Goal: Task Accomplishment & Management: Manage account settings

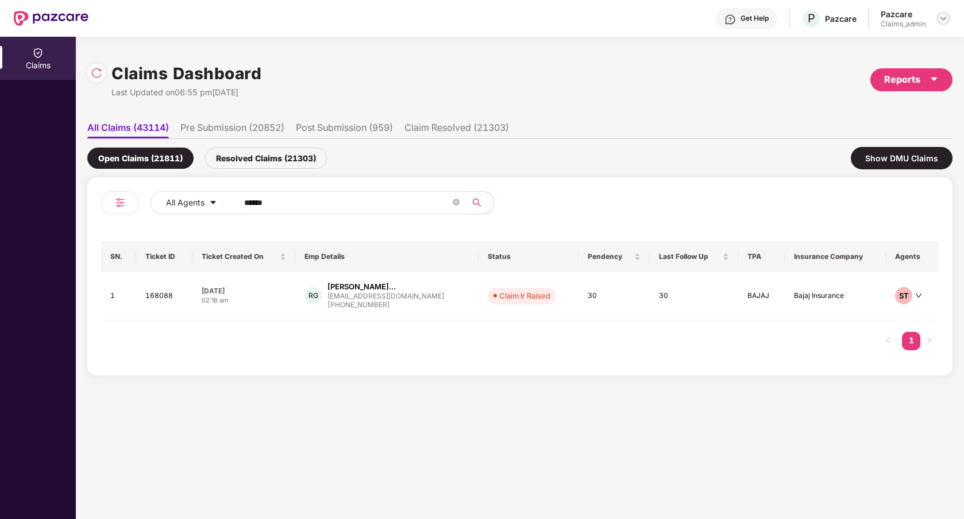
click at [944, 22] on img at bounding box center [942, 18] width 9 height 9
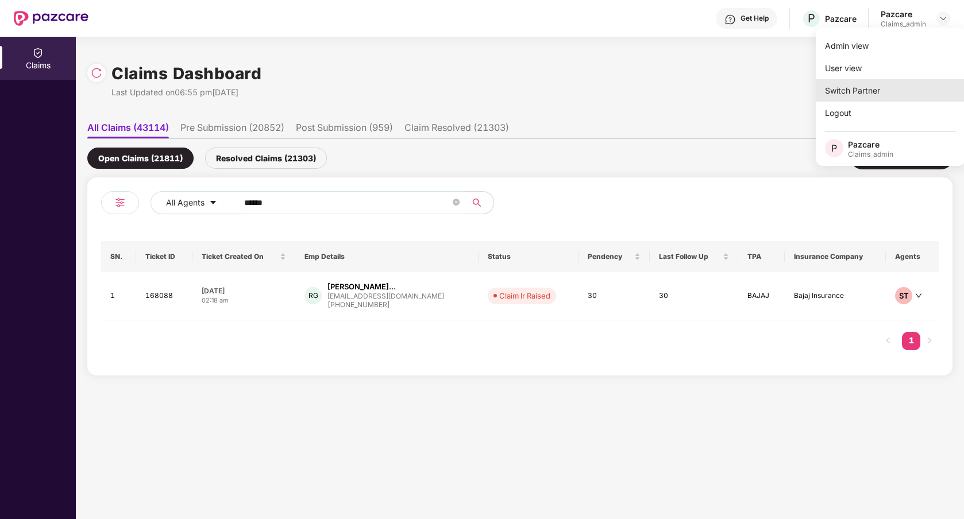
click at [861, 86] on div "Switch Partner" at bounding box center [889, 90] width 149 height 22
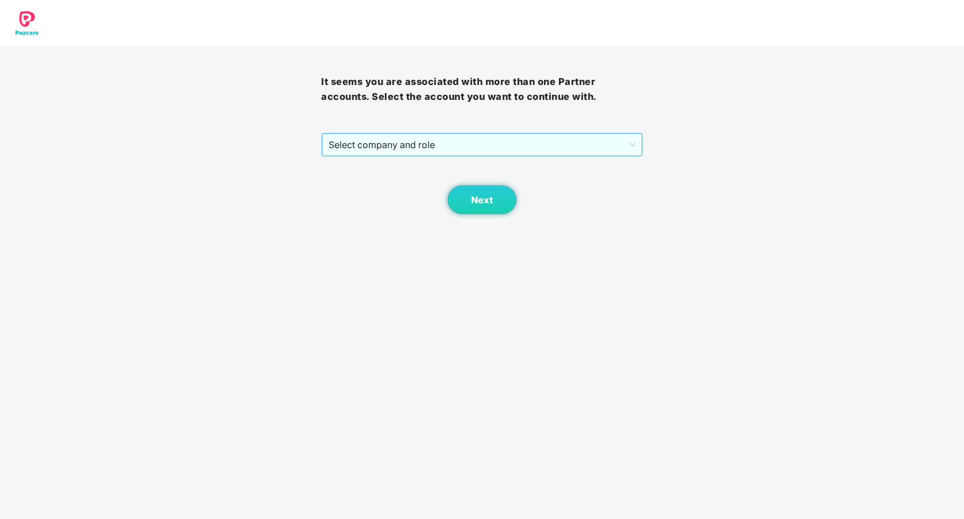
click at [551, 140] on span "Select company and role" at bounding box center [481, 145] width 306 height 22
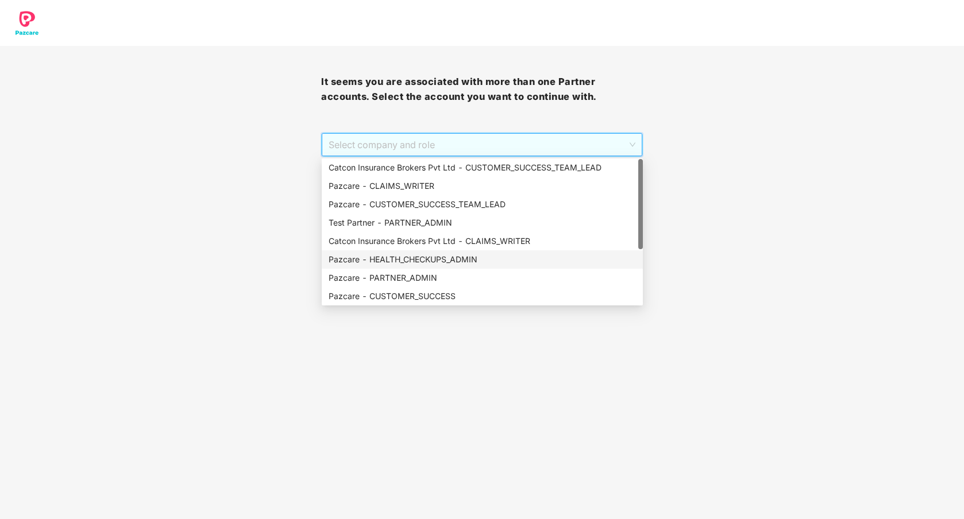
scroll to position [92, 0]
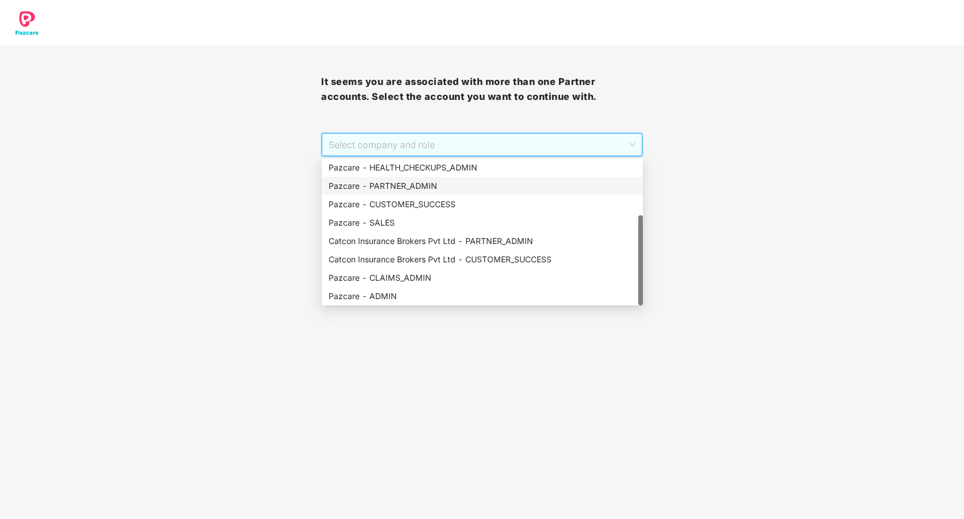
click at [420, 188] on div "Pazcare - PARTNER_ADMIN" at bounding box center [481, 186] width 307 height 13
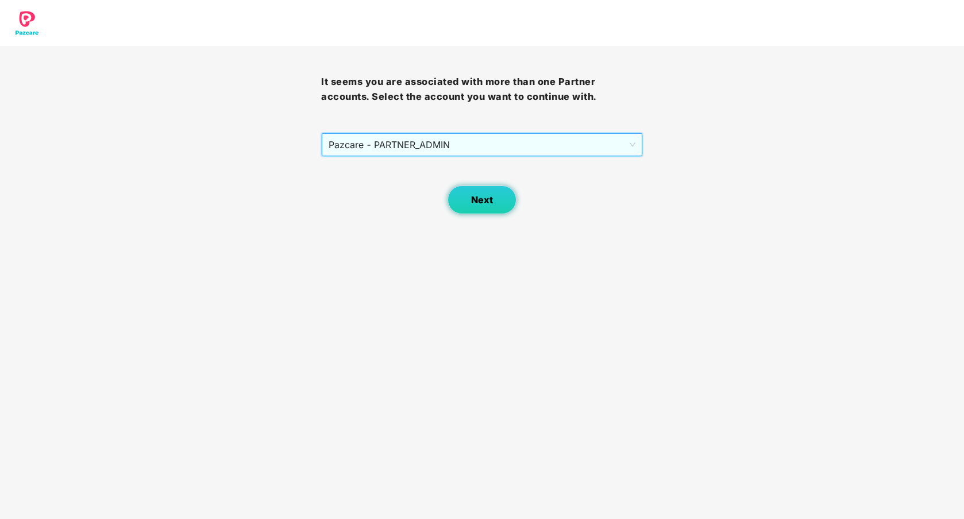
click at [497, 208] on button "Next" at bounding box center [481, 199] width 69 height 29
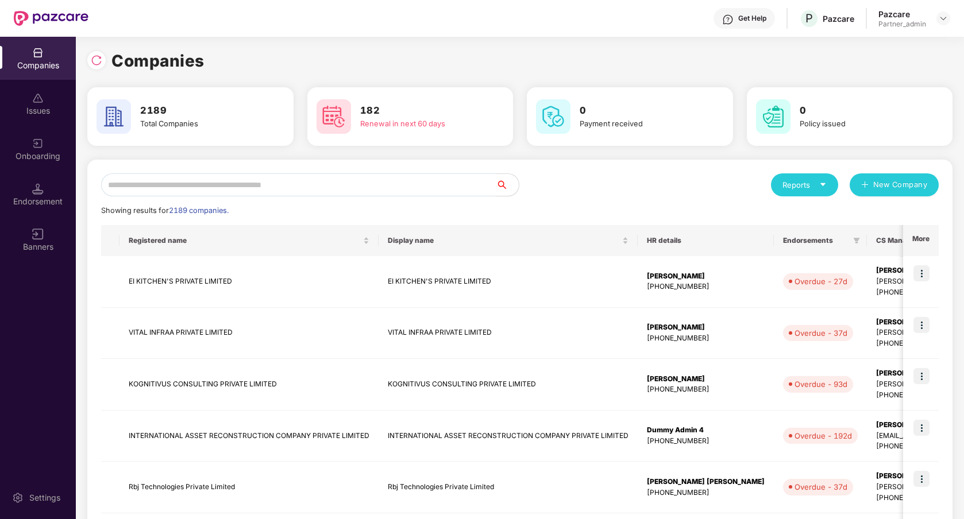
click at [351, 187] on input "text" at bounding box center [298, 184] width 395 height 23
paste input "**********"
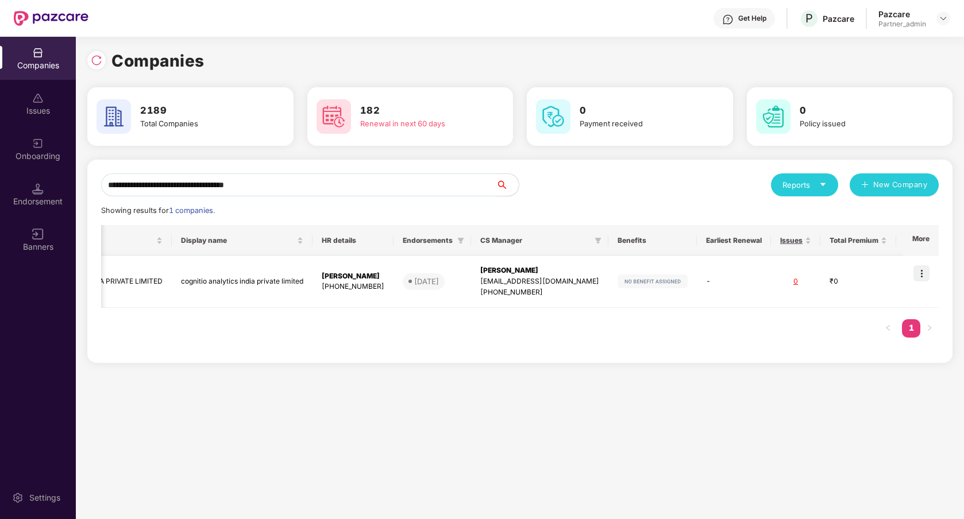
scroll to position [0, 175]
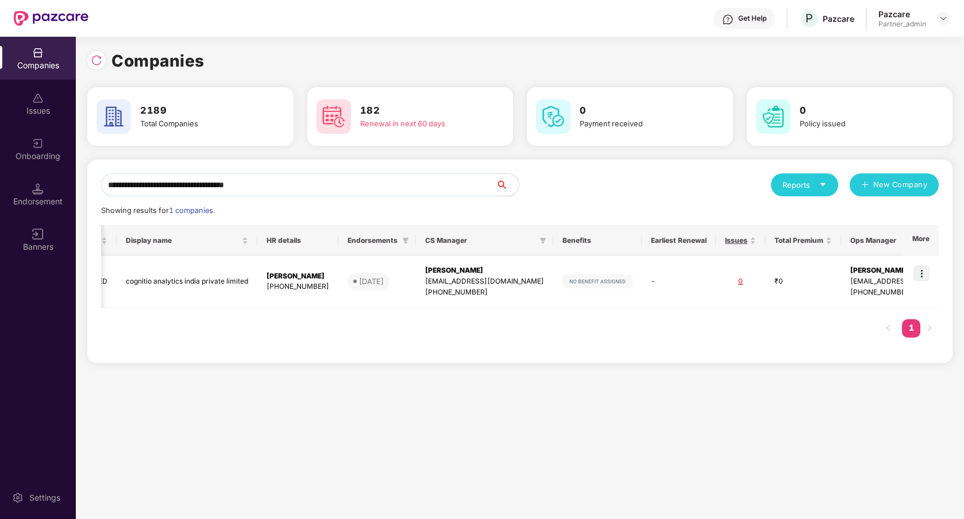
type input "**********"
click at [923, 273] on img at bounding box center [921, 273] width 16 height 16
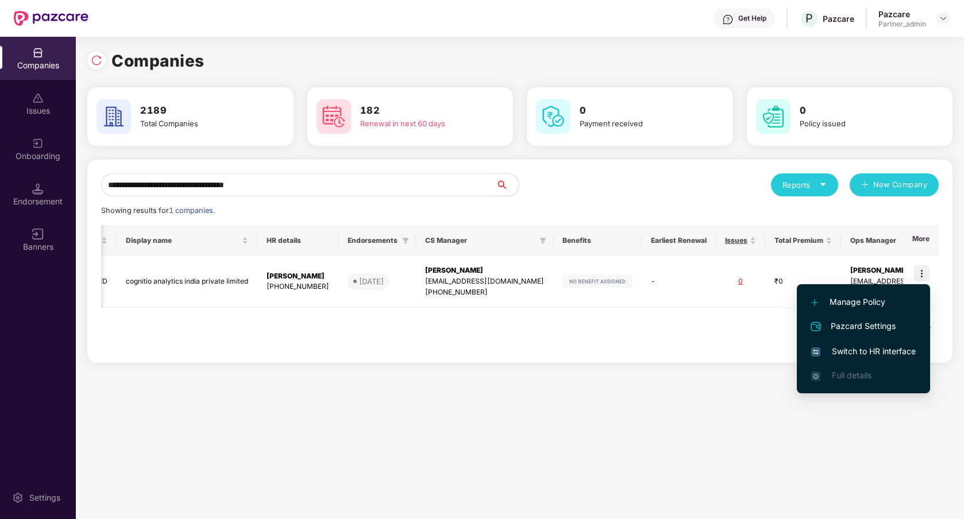
click at [876, 353] on span "Switch to HR interface" at bounding box center [863, 351] width 105 height 13
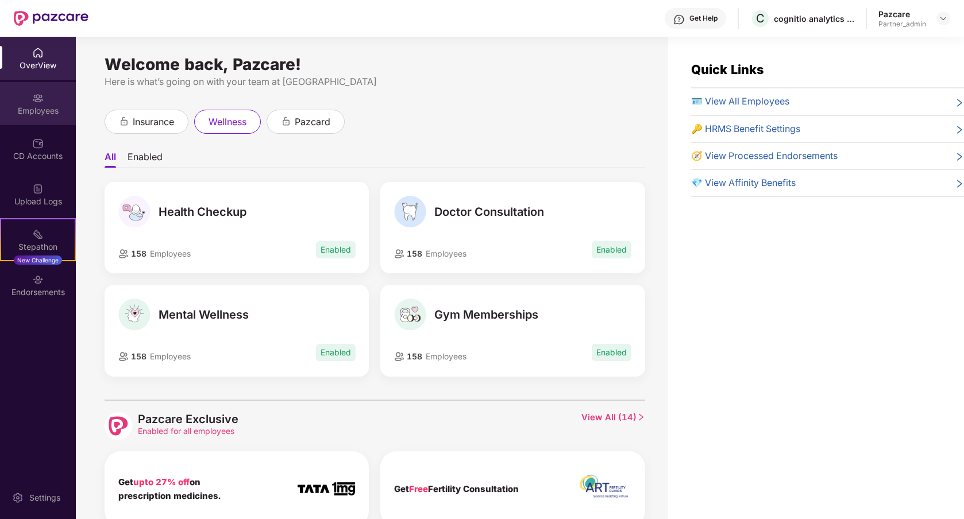
click at [53, 117] on div "Employees" at bounding box center [38, 103] width 76 height 43
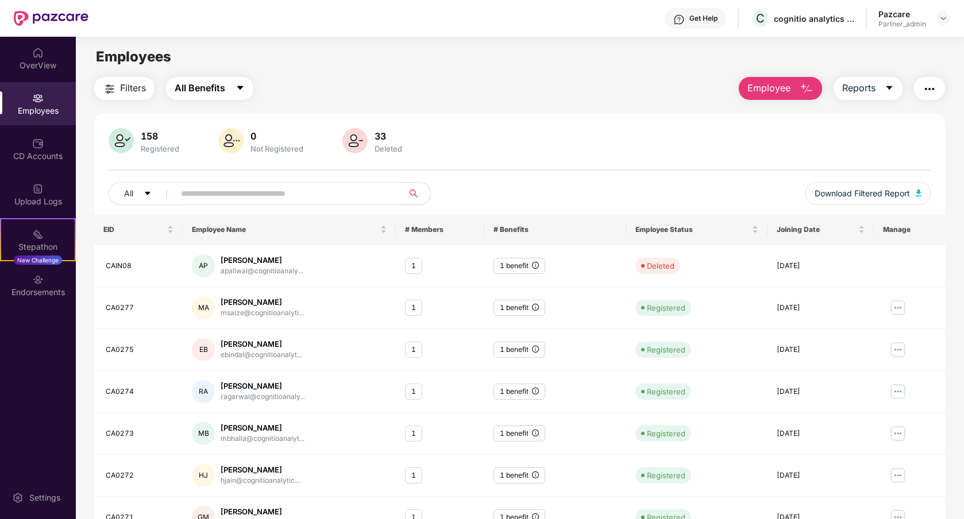
click at [233, 89] on button "All Benefits" at bounding box center [209, 88] width 87 height 23
click at [54, 488] on div "Settings" at bounding box center [38, 497] width 76 height 43
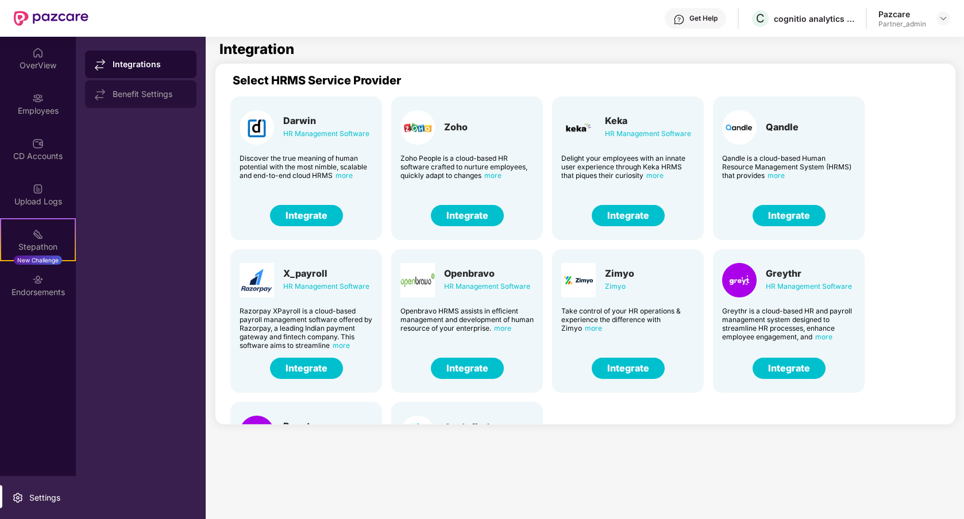
click at [160, 104] on div "Benefit Settings" at bounding box center [140, 94] width 111 height 28
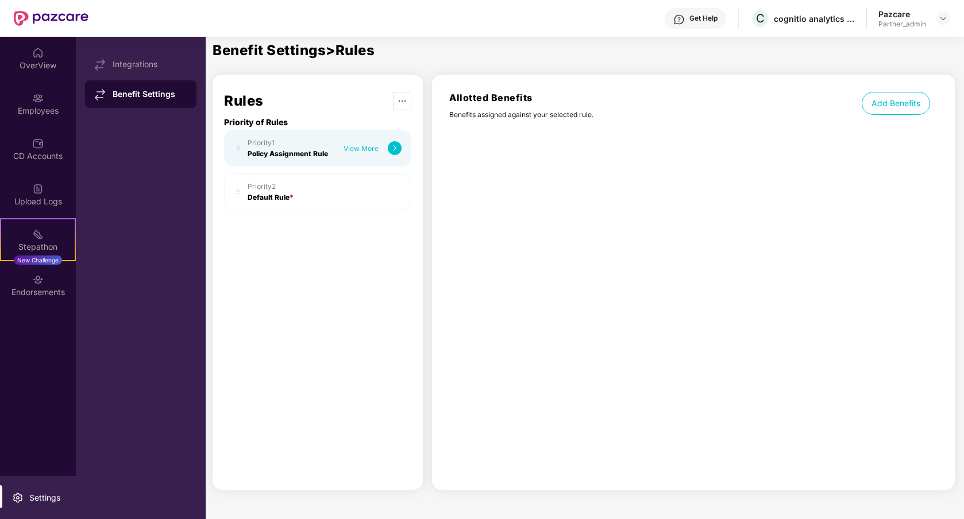
click at [407, 99] on span "ellipsis" at bounding box center [401, 100] width 17 height 9
click at [532, 144] on div "Allotted Benefits Benefits assigned against your selected rule. Add Benefits" at bounding box center [693, 282] width 523 height 415
click at [392, 147] on img at bounding box center [395, 148] width 14 height 14
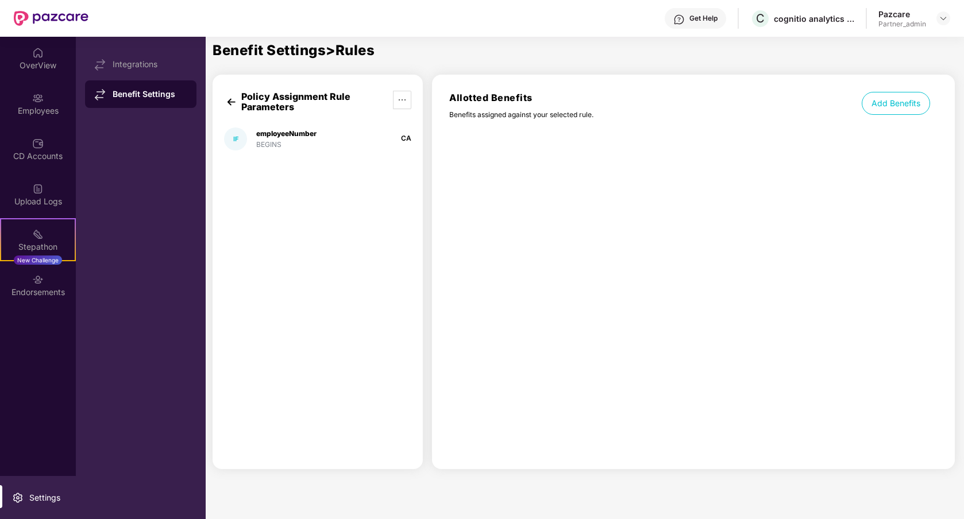
click at [312, 148] on div "BEGINS" at bounding box center [286, 144] width 60 height 9
click at [291, 138] on div "employeeNumber BEGINS" at bounding box center [286, 139] width 60 height 20
click at [283, 130] on div "employeeNumber" at bounding box center [286, 133] width 60 height 9
click at [232, 102] on img at bounding box center [231, 102] width 14 height 14
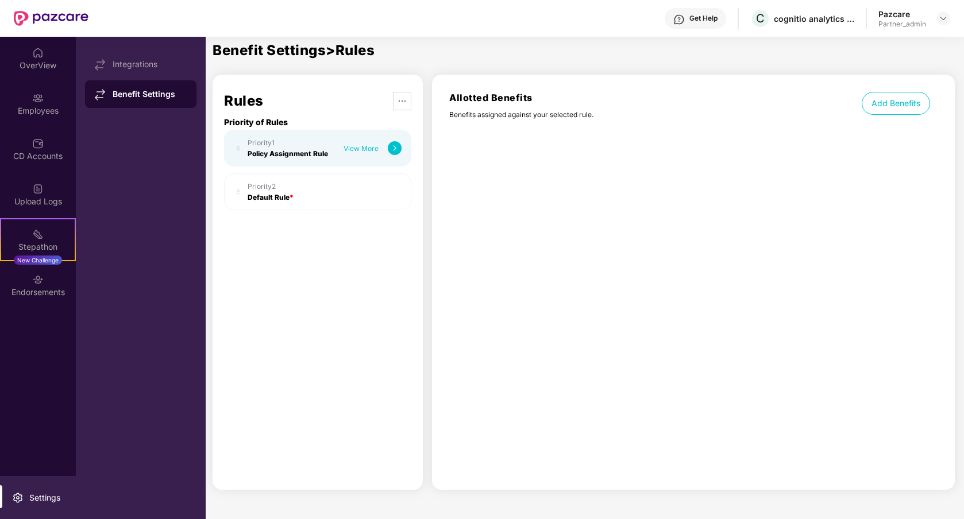
click at [308, 141] on div "Priority 1" at bounding box center [288, 142] width 80 height 9
click at [385, 148] on div "View More" at bounding box center [372, 148] width 58 height 14
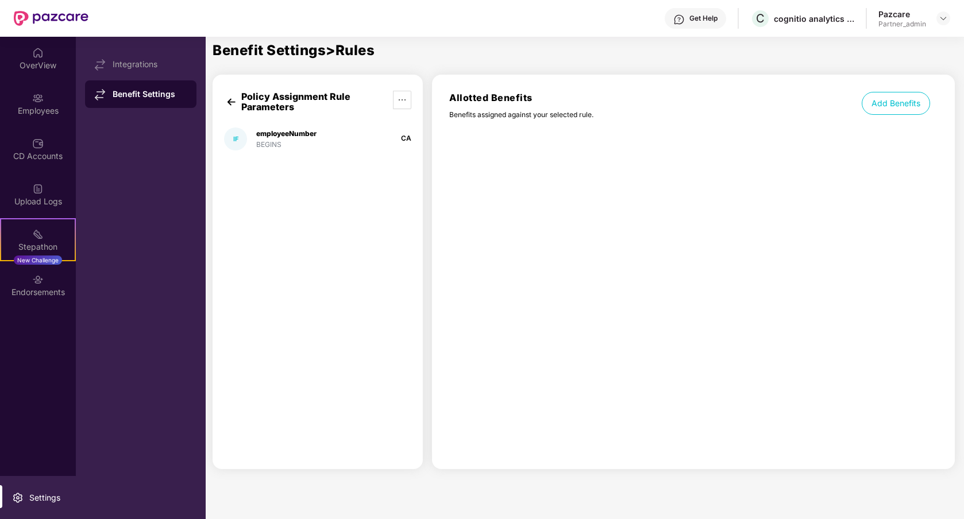
click at [328, 141] on div "IF employeeNumber BEGINS CA" at bounding box center [317, 138] width 187 height 23
click at [272, 142] on div "BEGINS" at bounding box center [286, 144] width 60 height 9
click at [235, 142] on div "IF" at bounding box center [235, 139] width 5 height 8
click at [279, 129] on div "employeeNumber" at bounding box center [286, 133] width 60 height 9
click at [229, 101] on img at bounding box center [231, 102] width 14 height 14
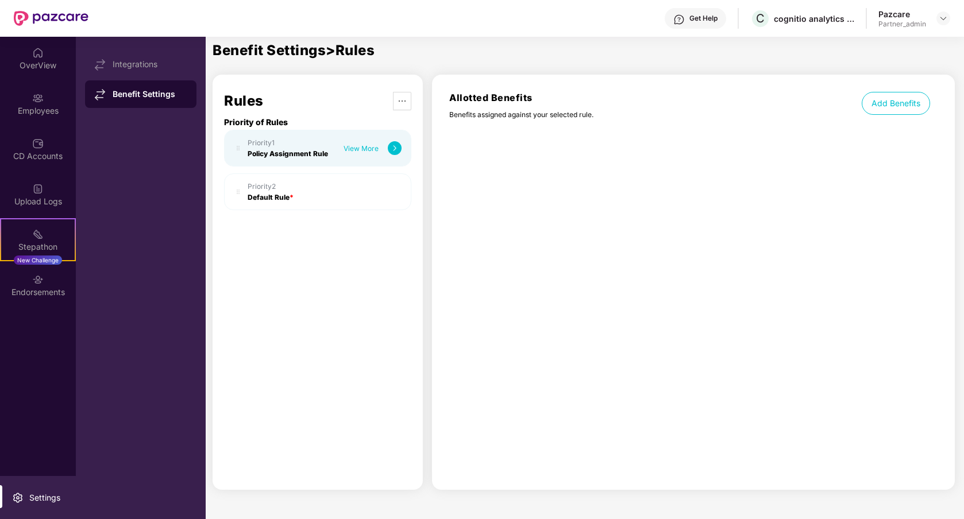
click at [291, 191] on div "Priority 2 Default Rule *" at bounding box center [271, 192] width 46 height 20
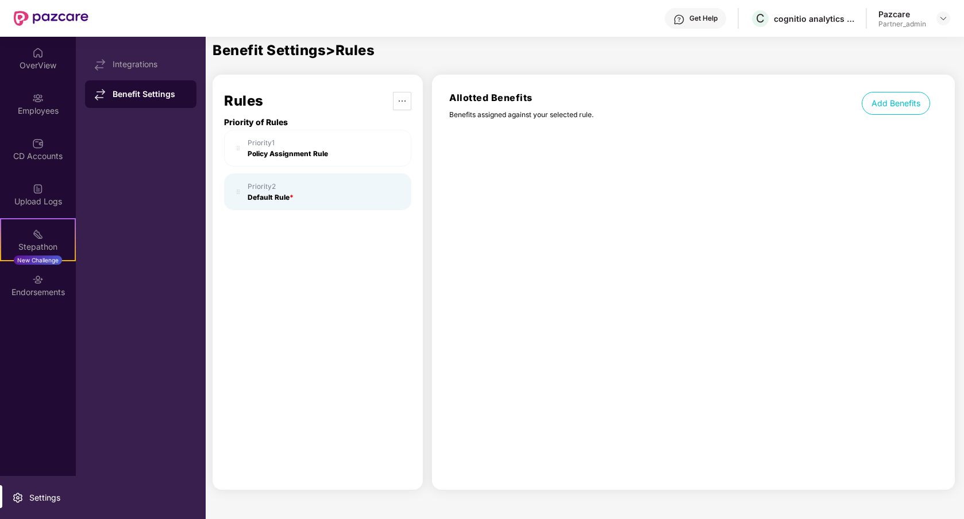
click at [294, 156] on div "Policy Assignment Rule" at bounding box center [288, 153] width 80 height 9
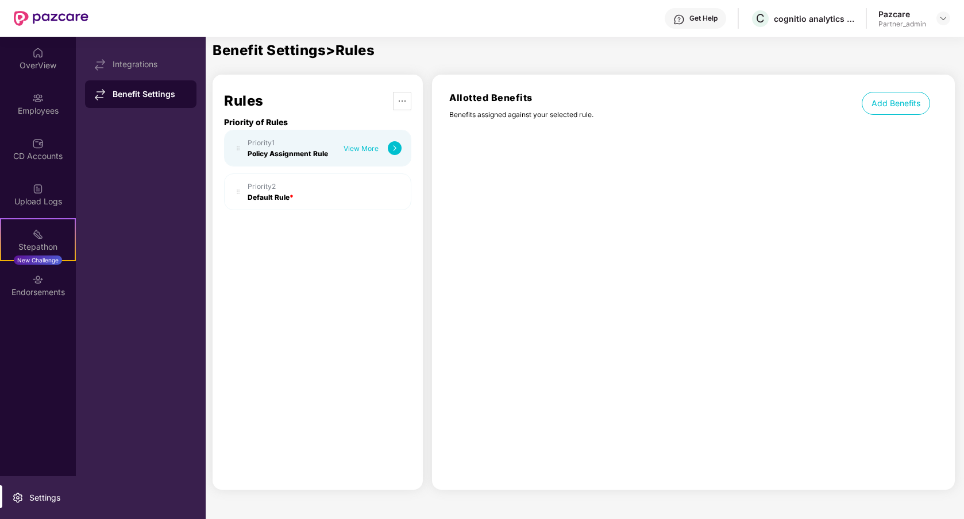
click at [403, 148] on div "Priority 1 Policy Assignment Rule View More" at bounding box center [317, 148] width 187 height 37
click at [397, 147] on img at bounding box center [395, 148] width 14 height 14
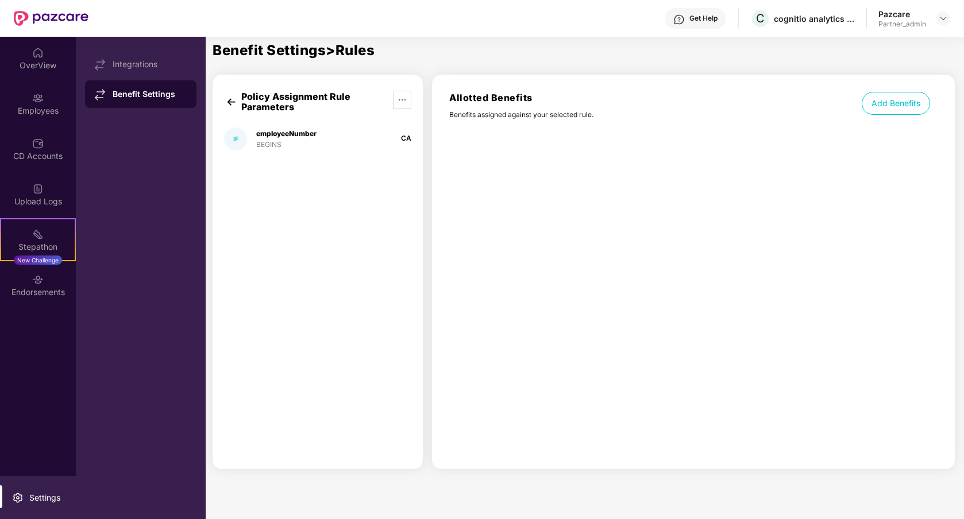
click at [326, 257] on div "Policy Assignment Rule Parameters IF employeeNumber BEGINS CA" at bounding box center [317, 272] width 210 height 395
click at [230, 104] on img at bounding box center [231, 102] width 14 height 14
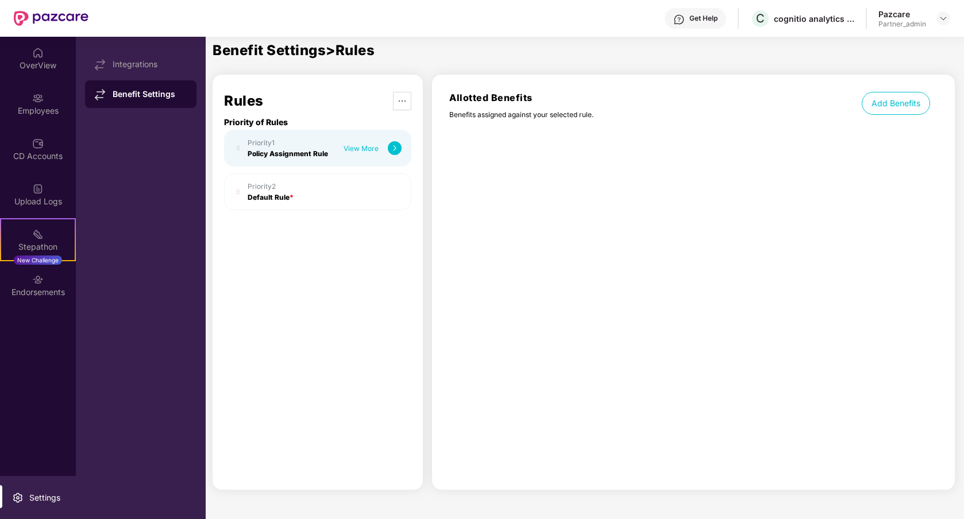
click at [479, 59] on div "Benefit Settings > Rules Rules Priority of Rules Priority 1 Policy Assignment R…" at bounding box center [587, 303] width 751 height 519
